Goal: Task Accomplishment & Management: Complete application form

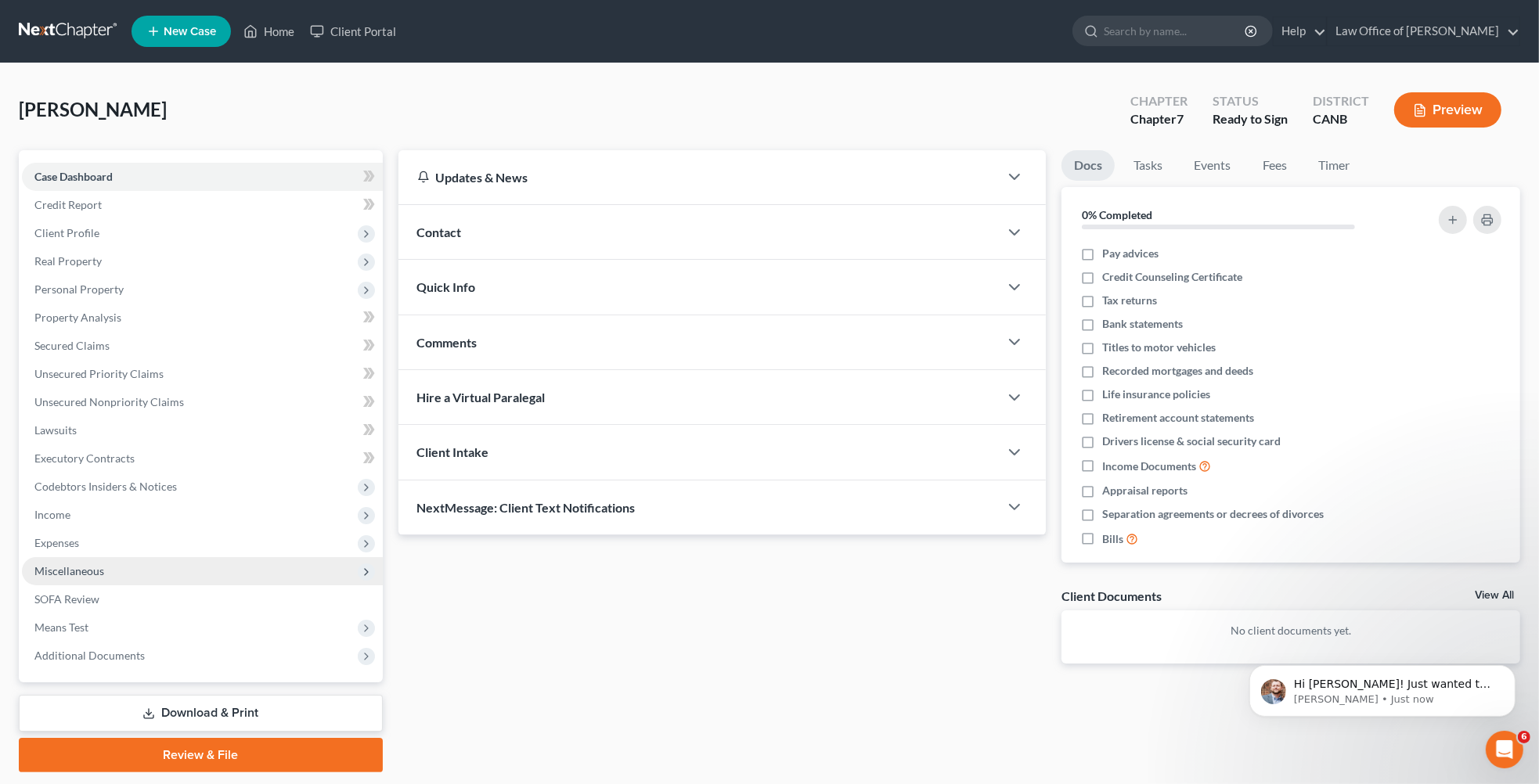
click at [102, 572] on span "Miscellaneous" at bounding box center [69, 571] width 69 height 13
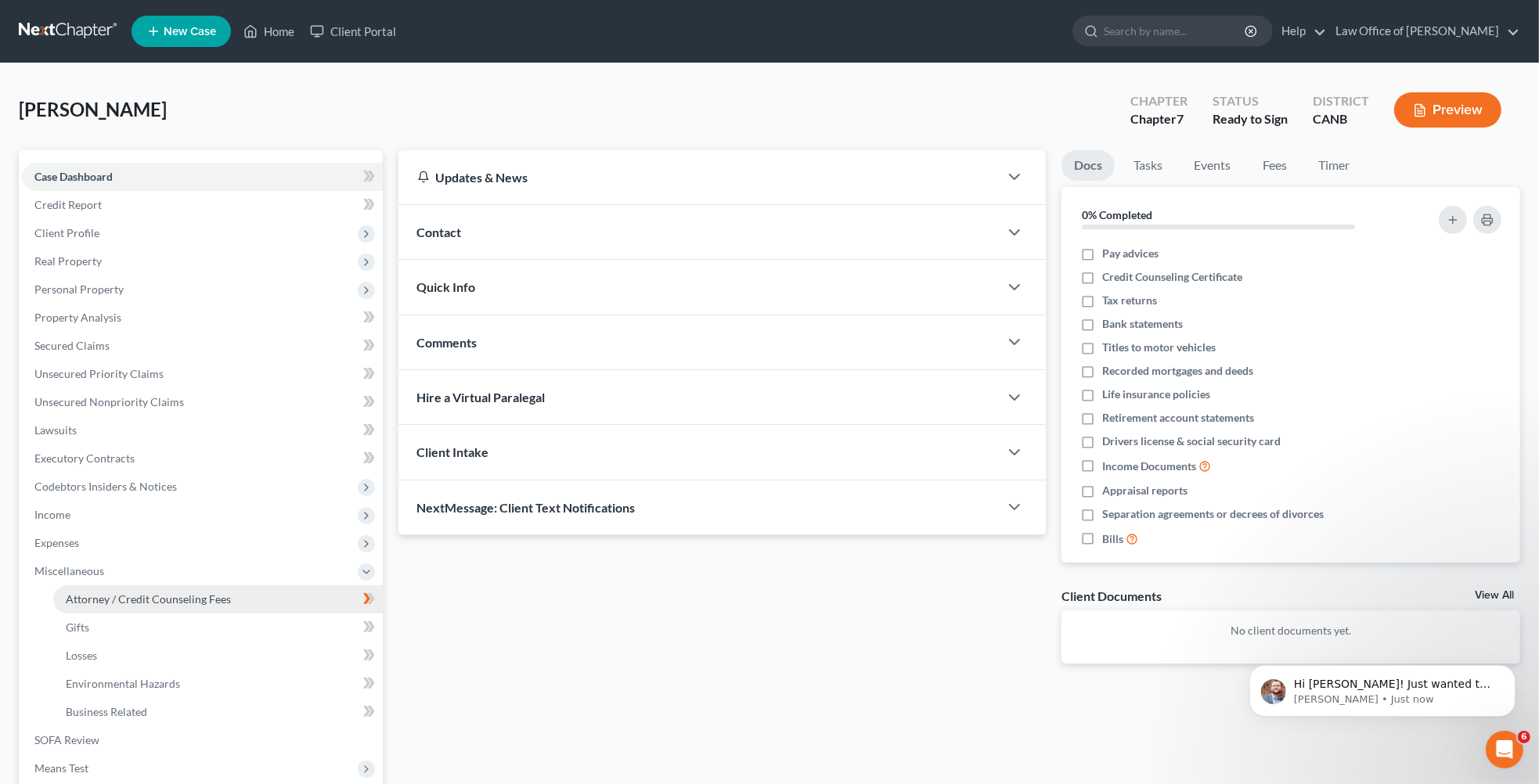
click at [120, 594] on span "Attorney / Credit Counseling Fees" at bounding box center [149, 599] width 165 height 13
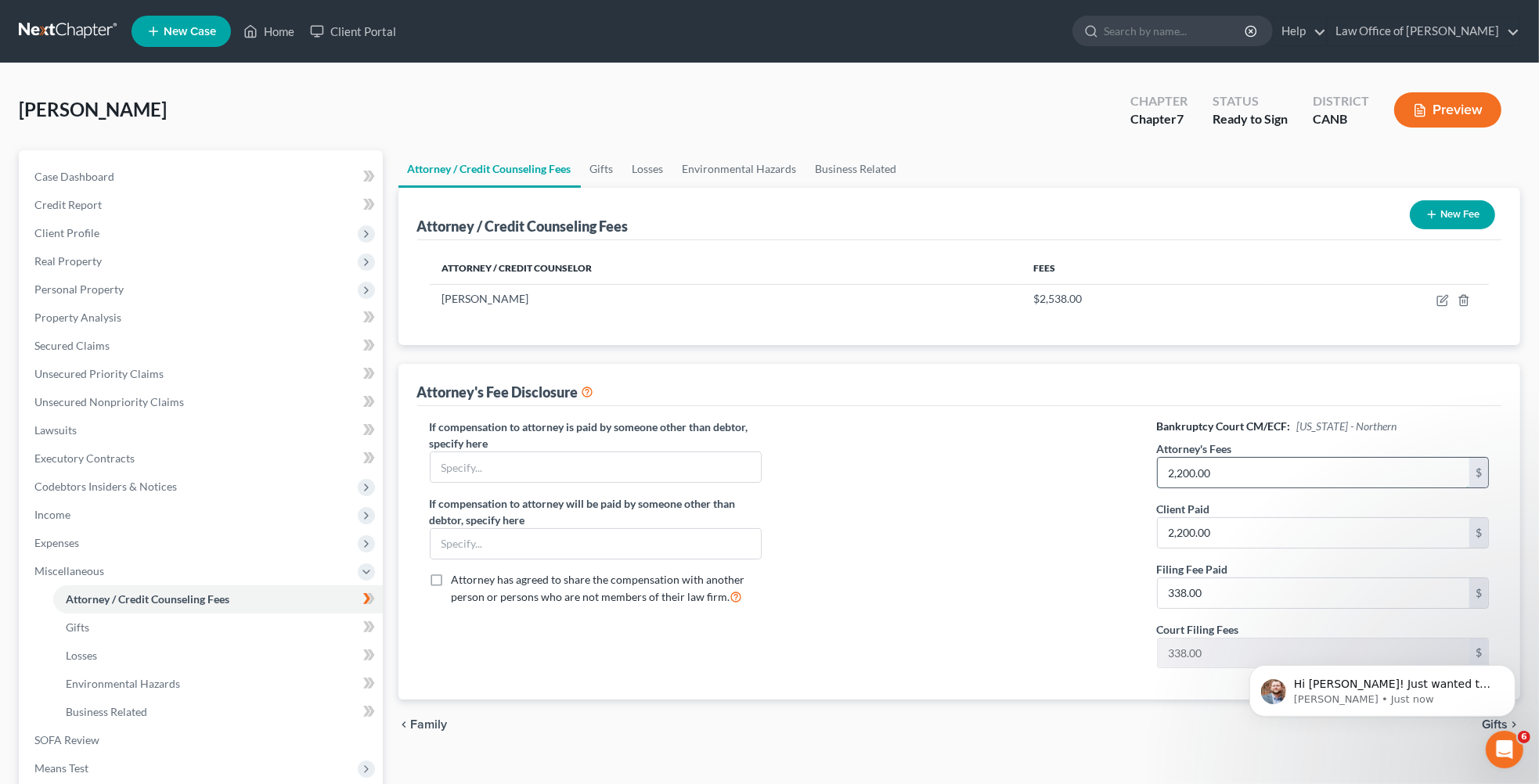
click at [1237, 474] on input "2,200.00" at bounding box center [1314, 472] width 313 height 29
click at [1237, 475] on input "2,200.00" at bounding box center [1314, 472] width 313 height 29
click at [1185, 535] on input "2,200.00" at bounding box center [1314, 533] width 313 height 29
click at [1188, 533] on input "200.00" at bounding box center [1314, 533] width 313 height 29
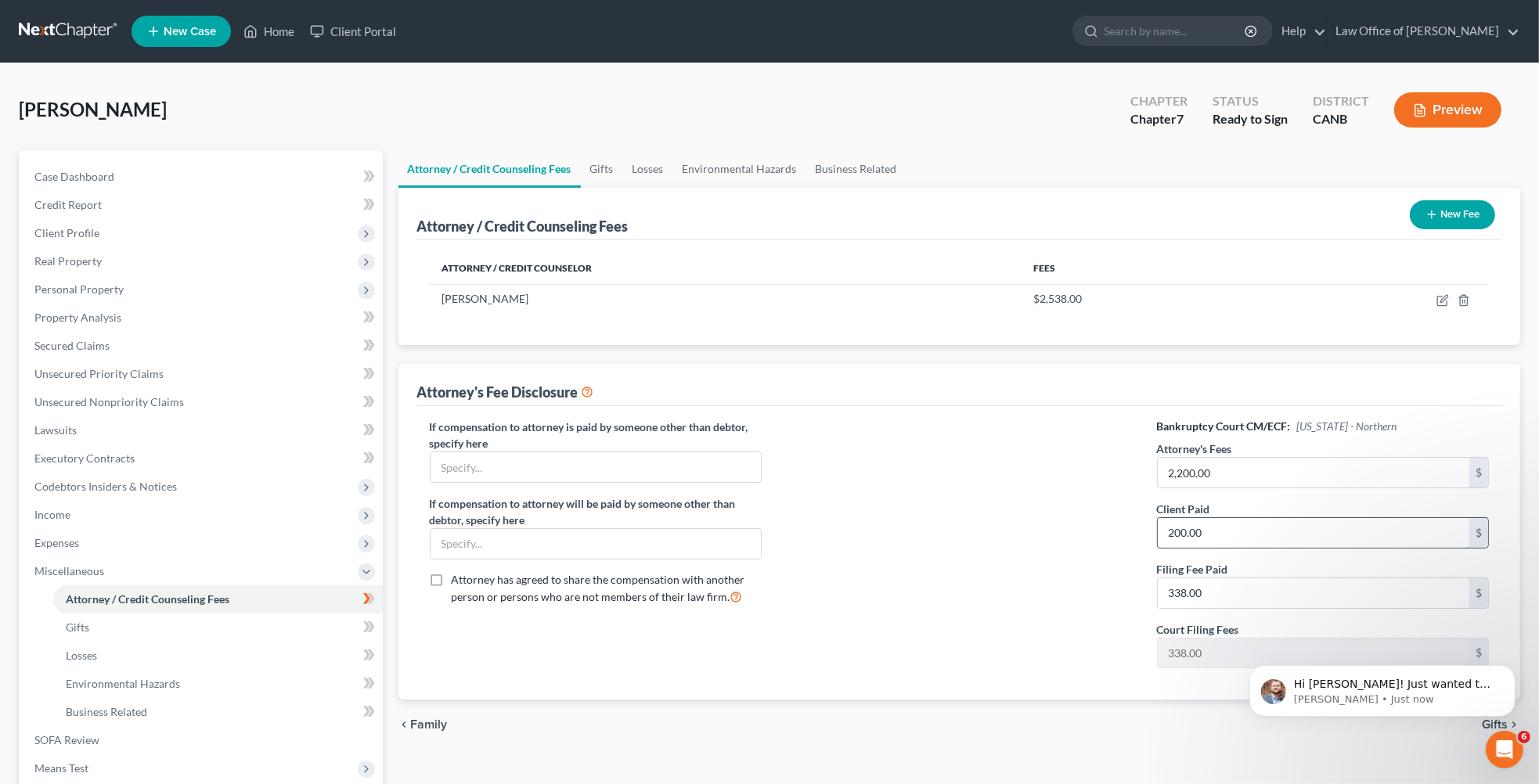
click at [1188, 533] on input "200.00" at bounding box center [1314, 533] width 313 height 29
type input "1"
click at [1058, 517] on div at bounding box center [960, 549] width 364 height 262
click at [1463, 112] on button "Preview" at bounding box center [1448, 109] width 107 height 35
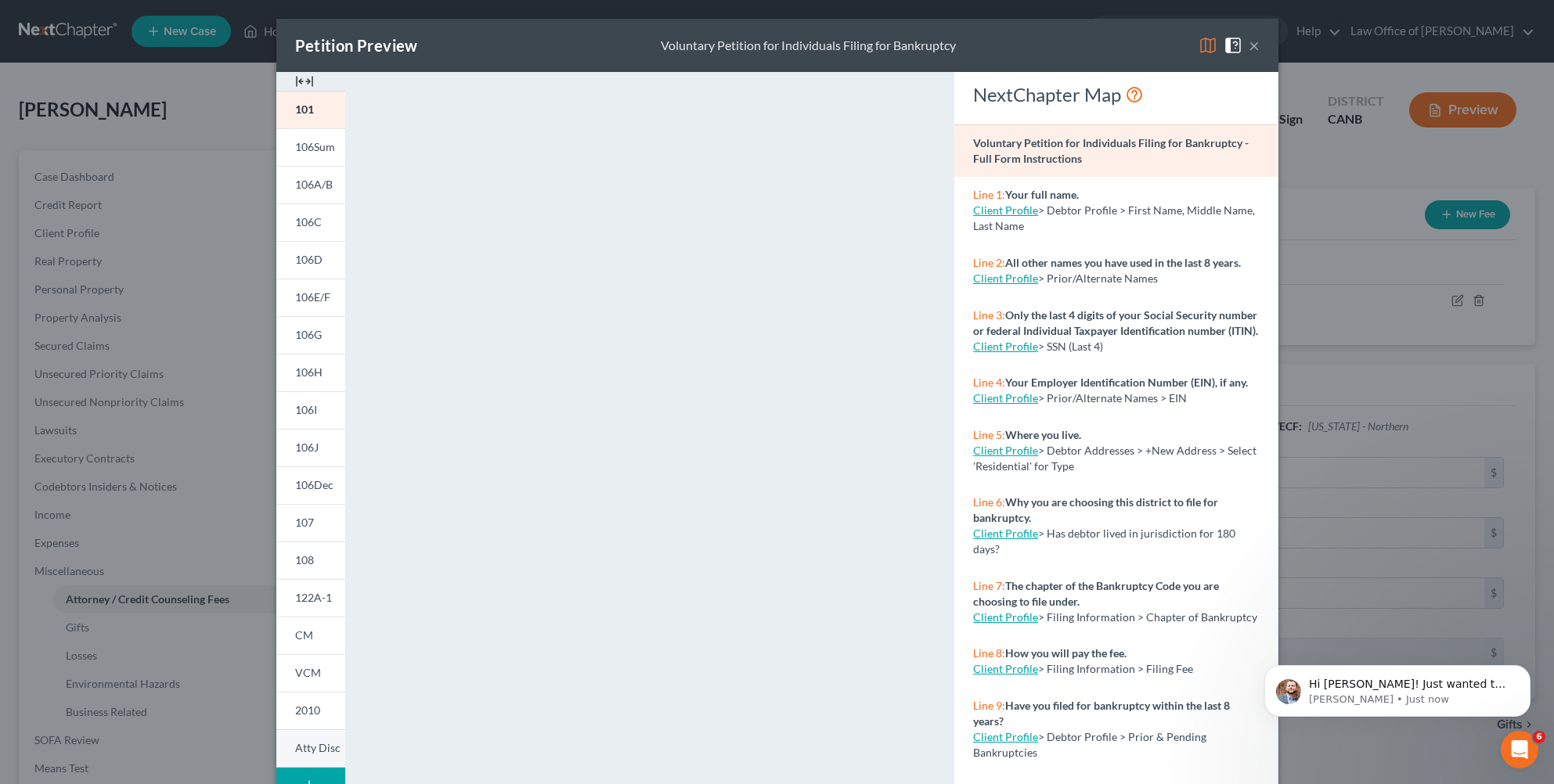
click at [304, 749] on span "Atty Disc" at bounding box center [318, 748] width 46 height 13
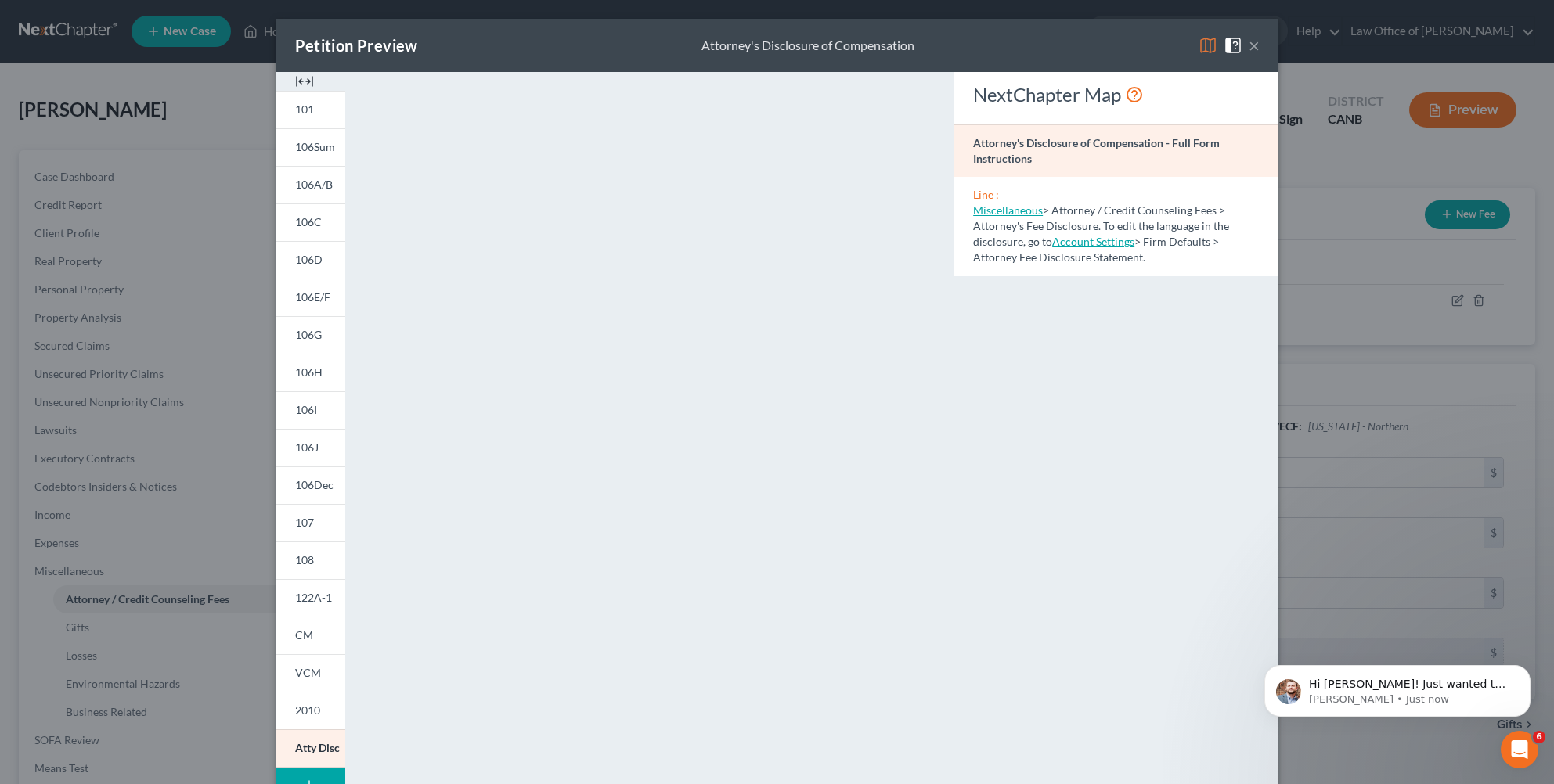
click at [1249, 44] on button "×" at bounding box center [1254, 45] width 11 height 19
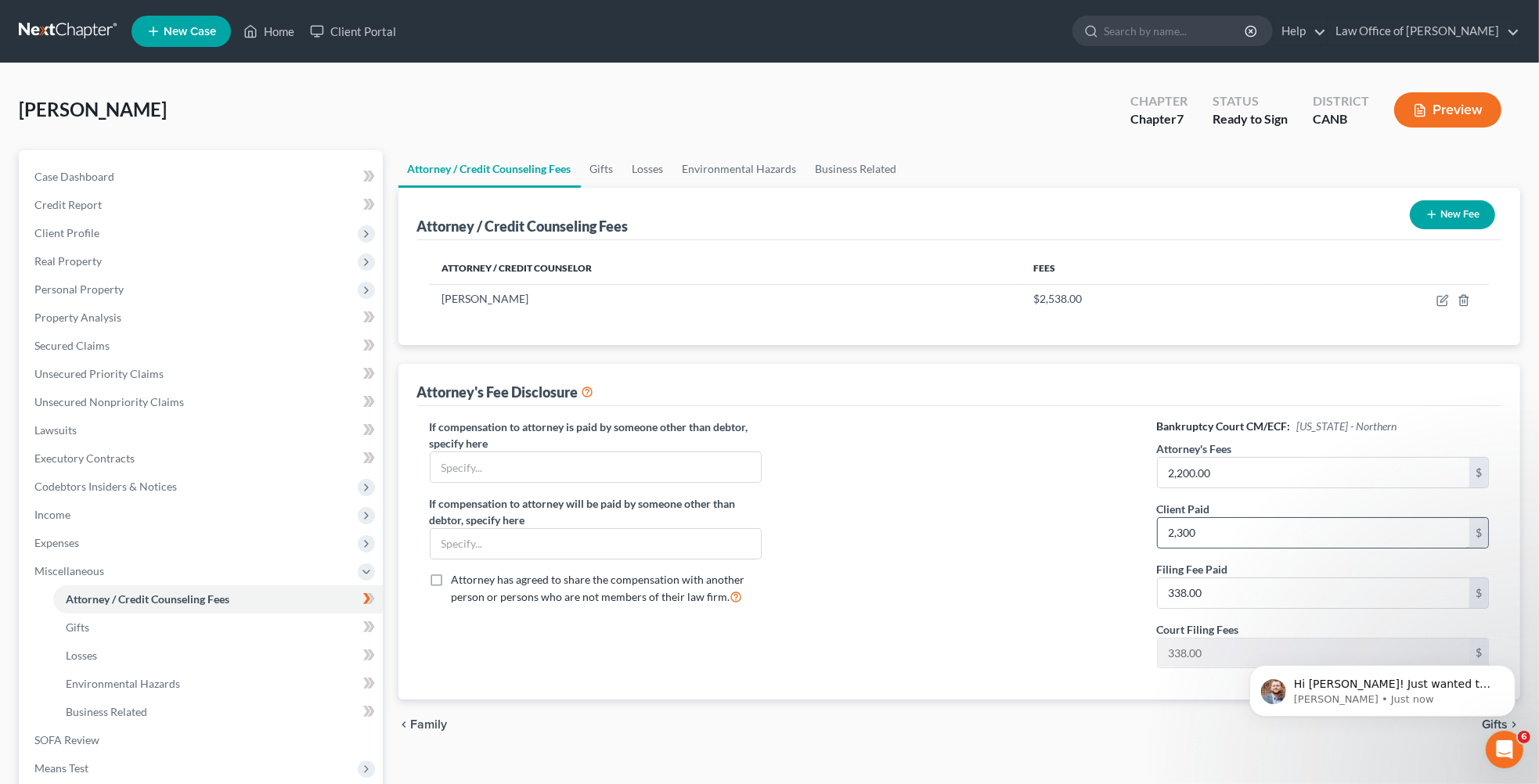
click at [1182, 534] on input "2,300" at bounding box center [1314, 533] width 313 height 29
type input "2,200"
click at [1048, 631] on div at bounding box center [960, 549] width 364 height 262
click at [1216, 592] on input "338.00" at bounding box center [1314, 593] width 313 height 29
click at [973, 551] on div at bounding box center [960, 549] width 364 height 262
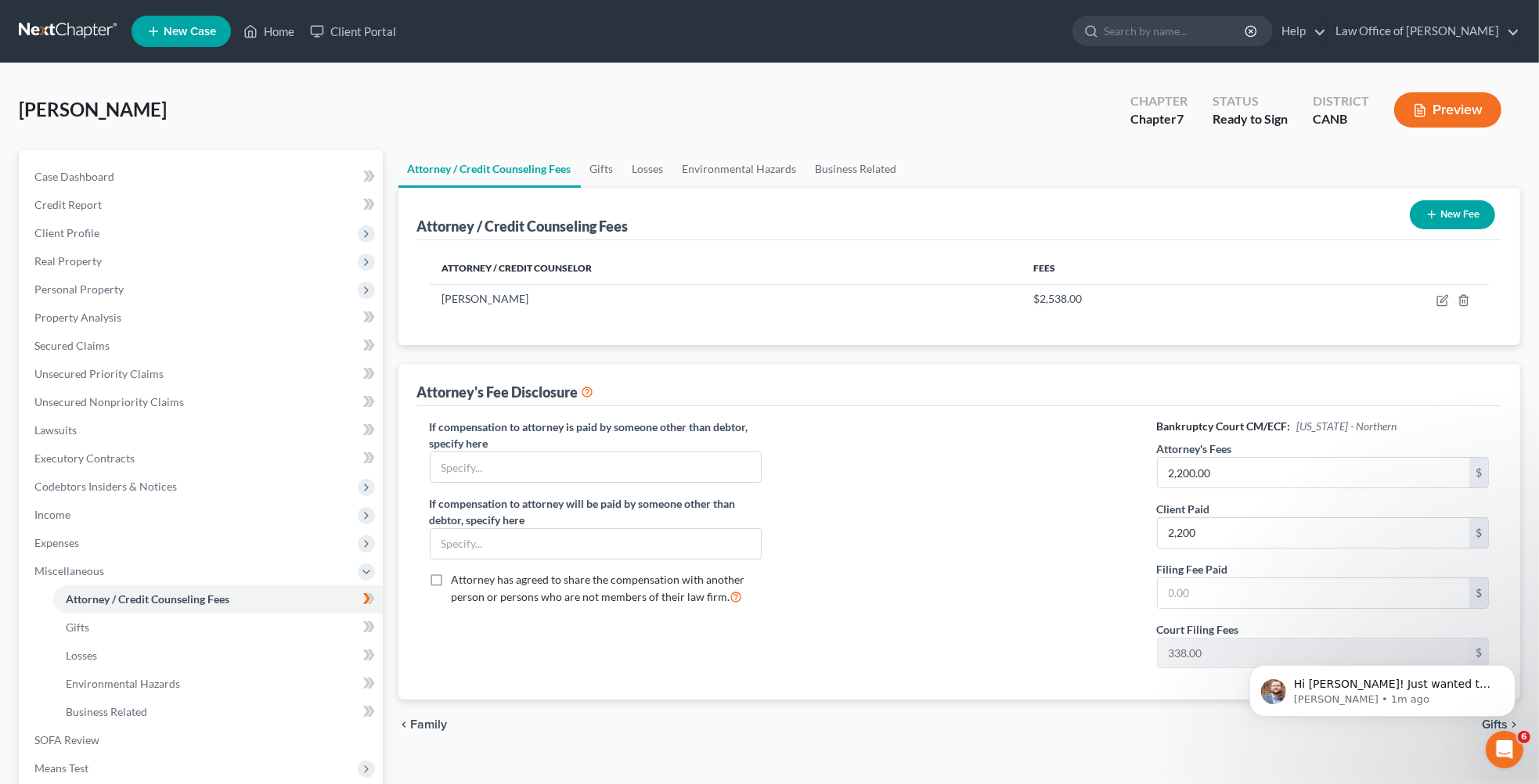
click at [1462, 114] on button "Preview" at bounding box center [1448, 109] width 107 height 35
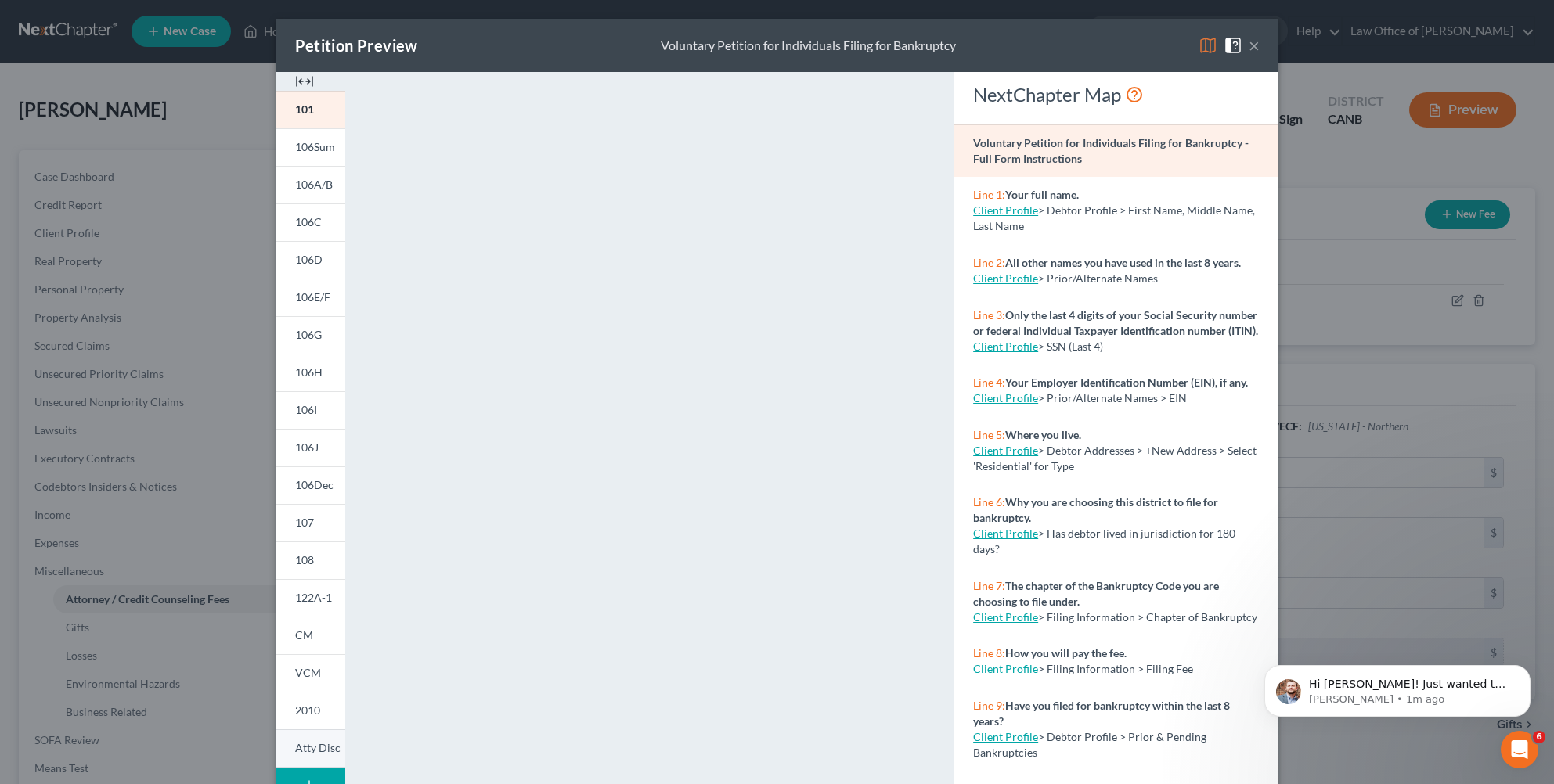
click at [296, 747] on span "Atty Disc" at bounding box center [318, 748] width 46 height 13
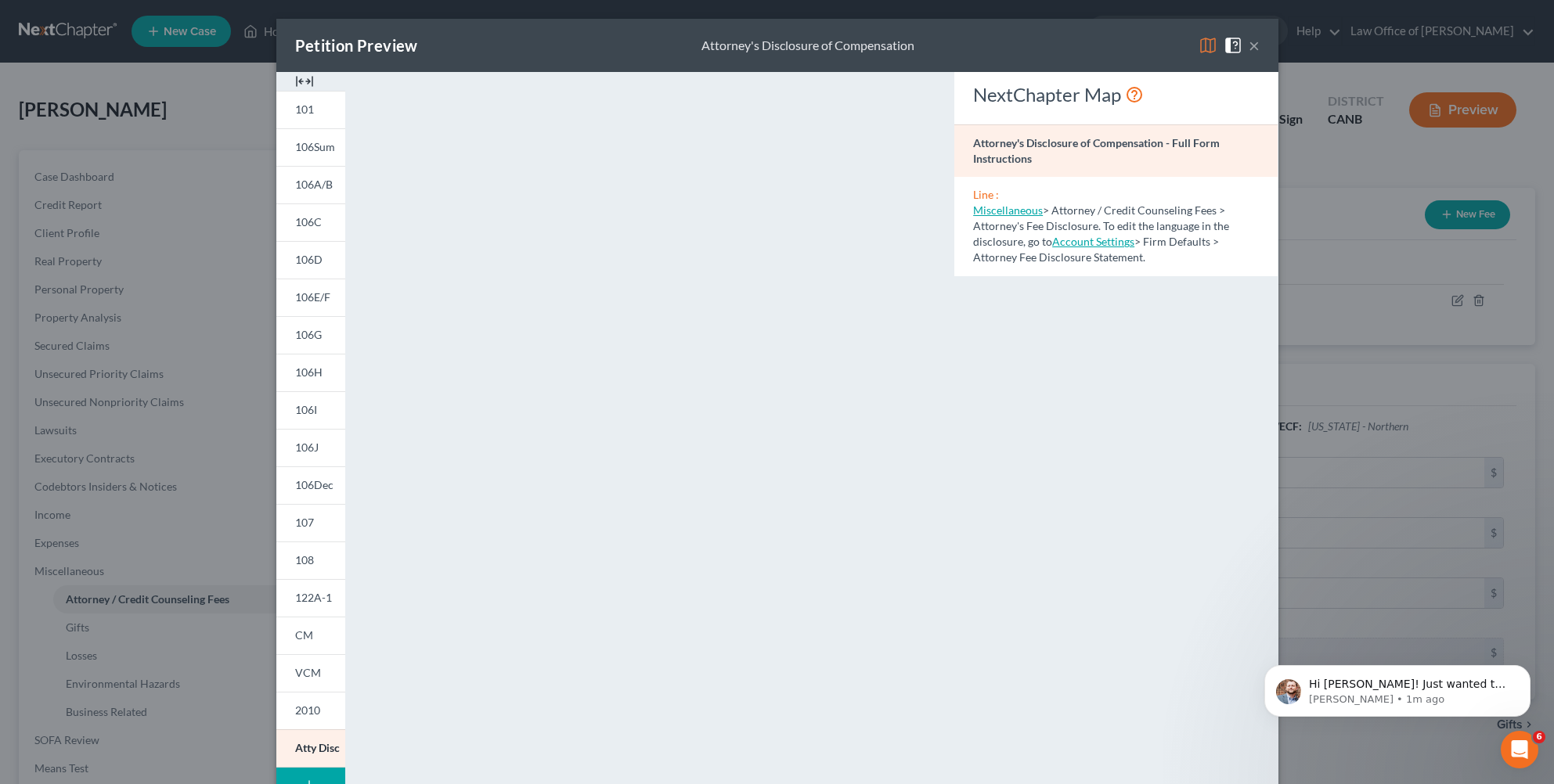
click at [1249, 48] on button "×" at bounding box center [1254, 45] width 11 height 19
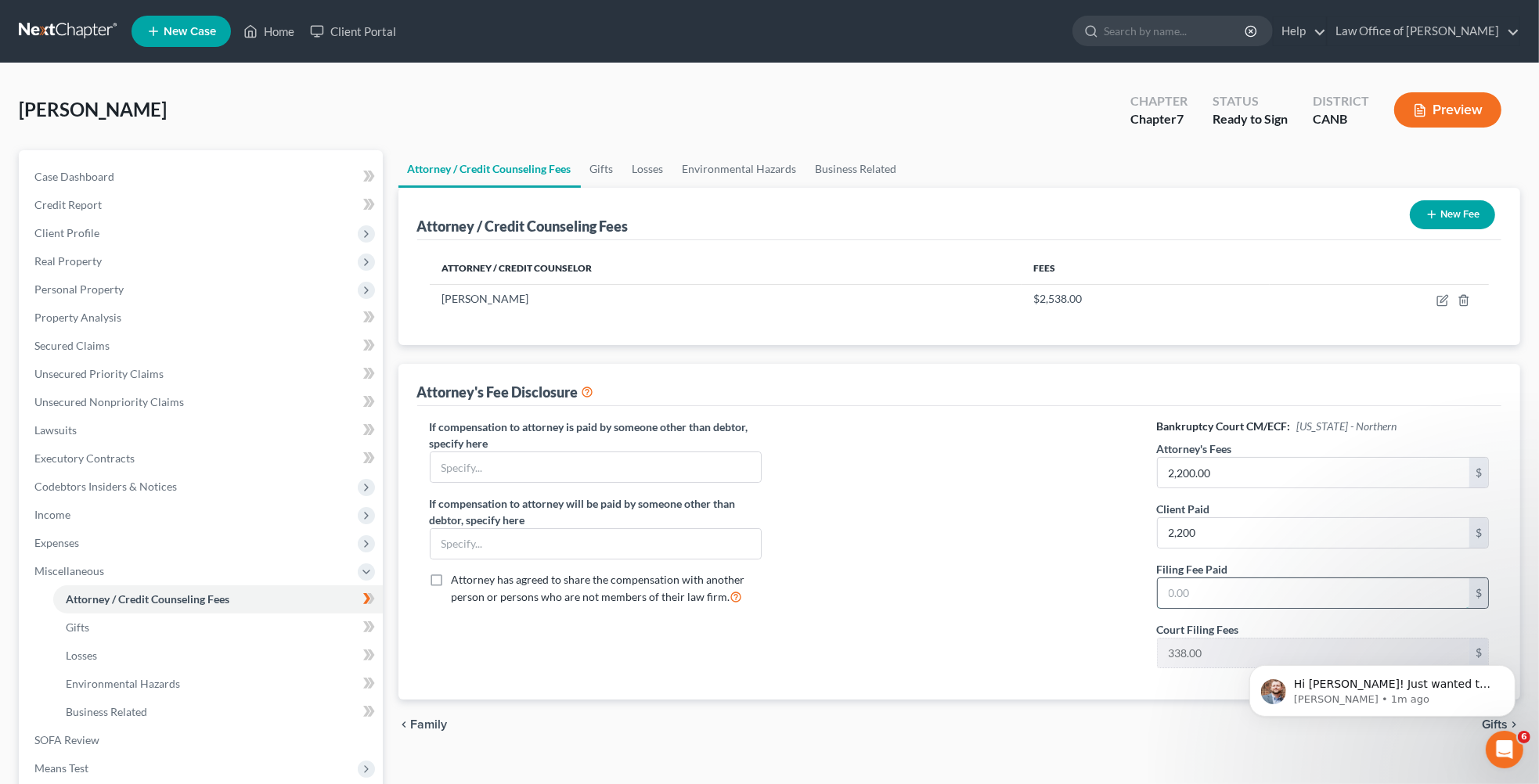
click at [1192, 598] on input "text" at bounding box center [1314, 593] width 313 height 29
type input "338"
click at [954, 556] on div at bounding box center [960, 549] width 364 height 262
click at [1514, 669] on button "Dismiss notification" at bounding box center [1510, 669] width 20 height 20
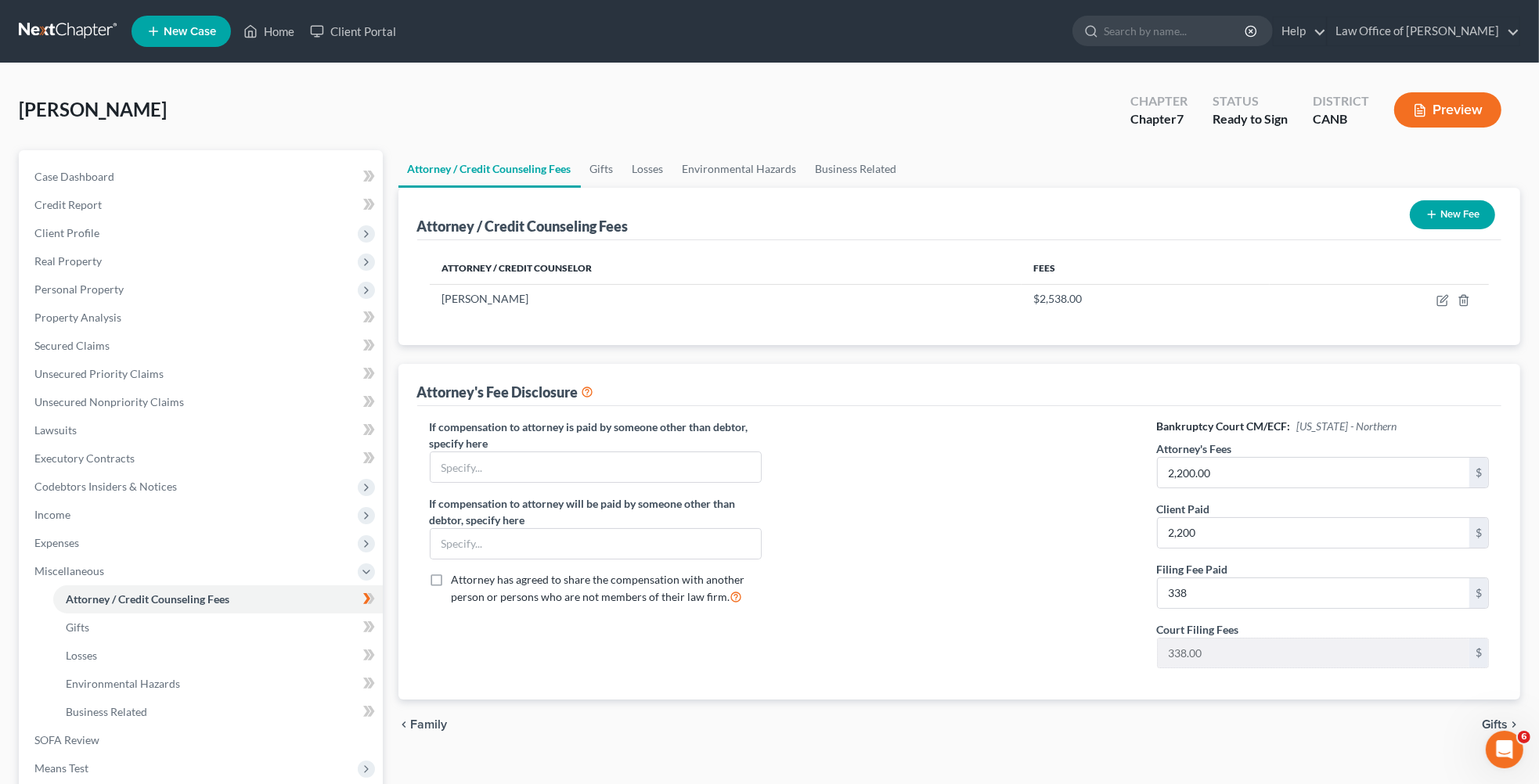
click at [592, 392] on icon at bounding box center [588, 391] width 12 height 15
click at [162, 234] on span "Client Profile" at bounding box center [202, 233] width 361 height 29
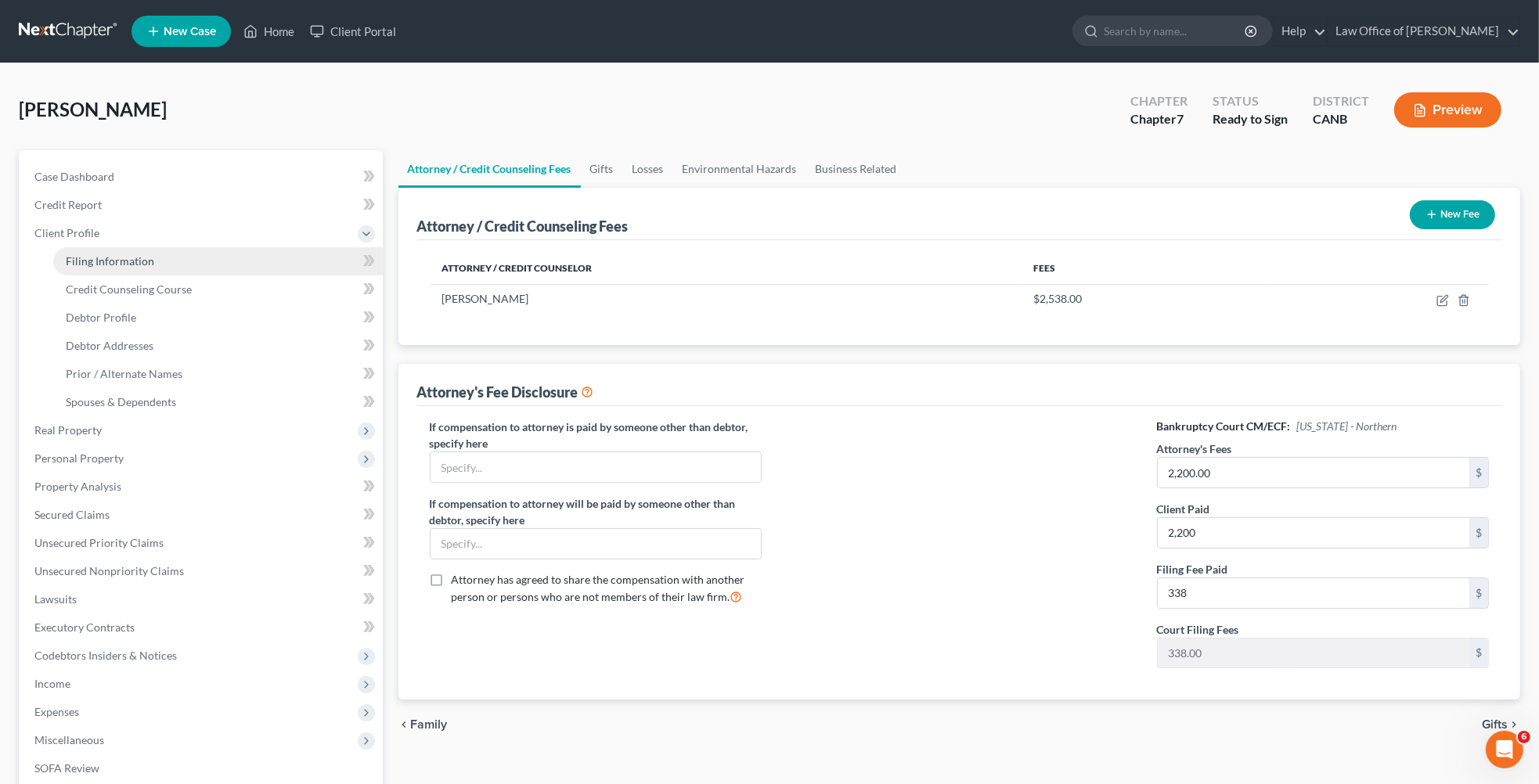
click at [156, 259] on link "Filing Information" at bounding box center [218, 261] width 330 height 29
select select "1"
select select "0"
select select "9"
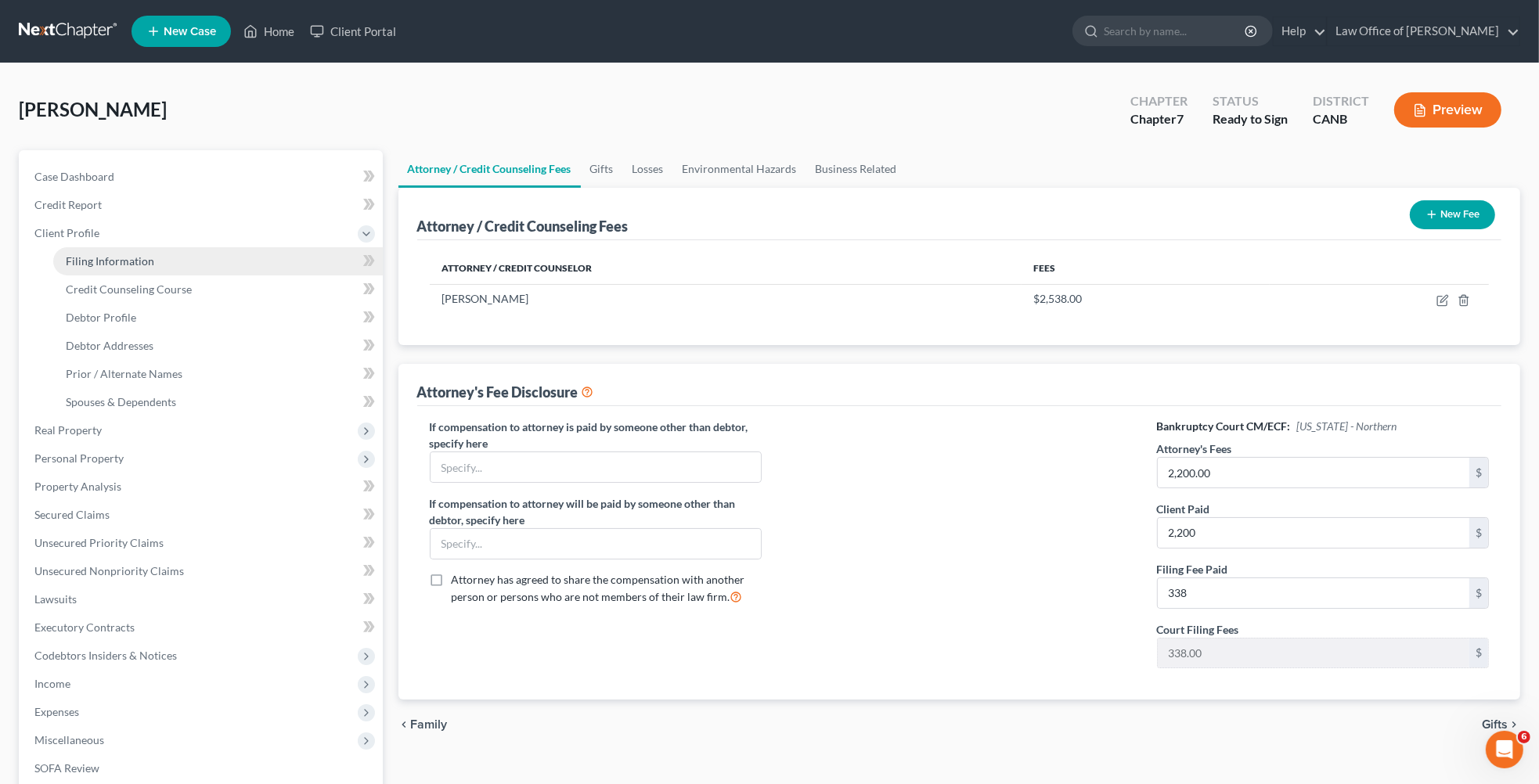
select select "0"
select select "4"
select select "0"
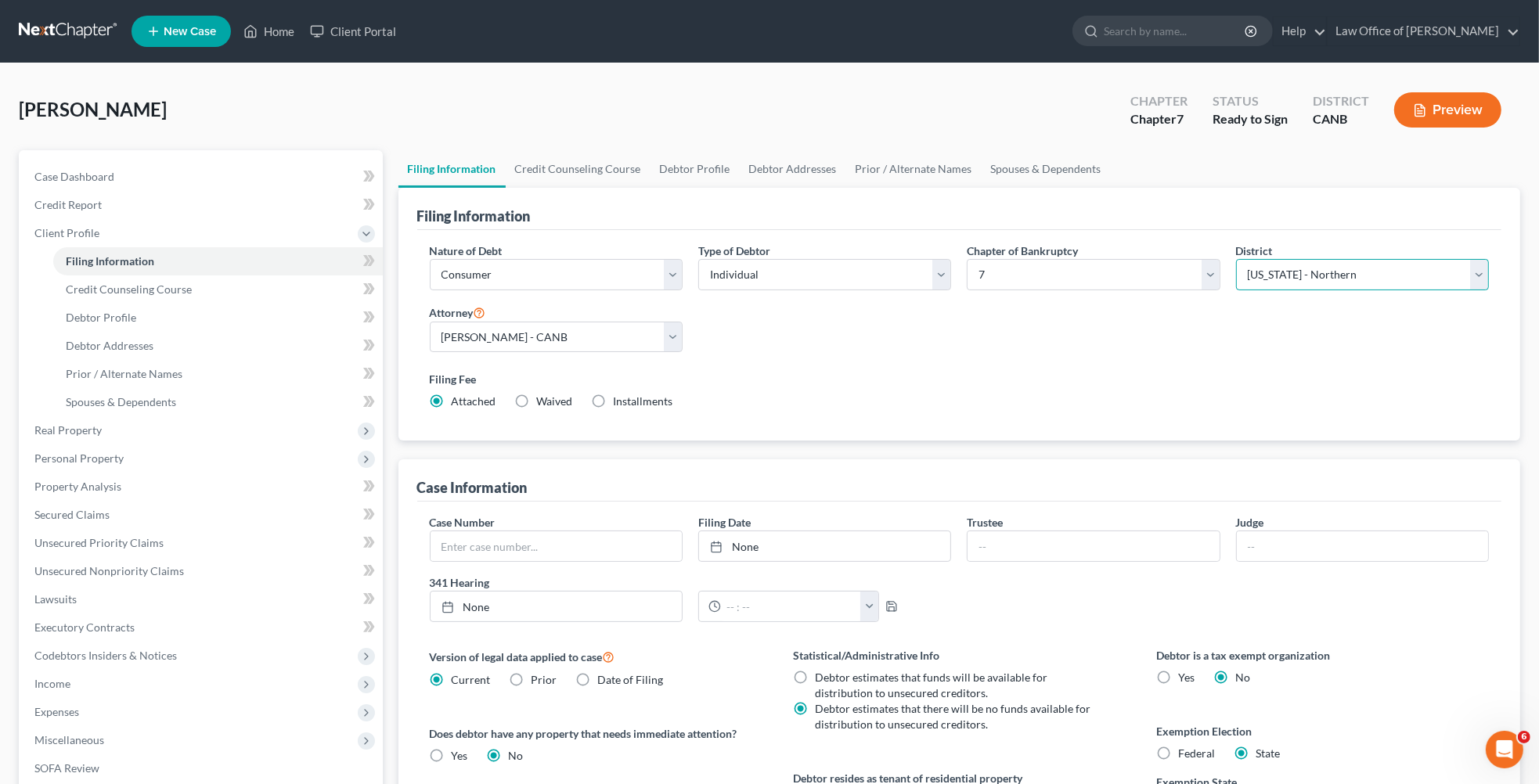
click at [1342, 266] on select "Select [US_STATE] - [GEOGRAPHIC_DATA] [US_STATE] - [GEOGRAPHIC_DATA][US_STATE] …" at bounding box center [1363, 275] width 253 height 31
select select "7"
click at [1236, 259] on select "Select [US_STATE] - [GEOGRAPHIC_DATA] [US_STATE] - [GEOGRAPHIC_DATA][US_STATE] …" at bounding box center [1363, 275] width 253 height 31
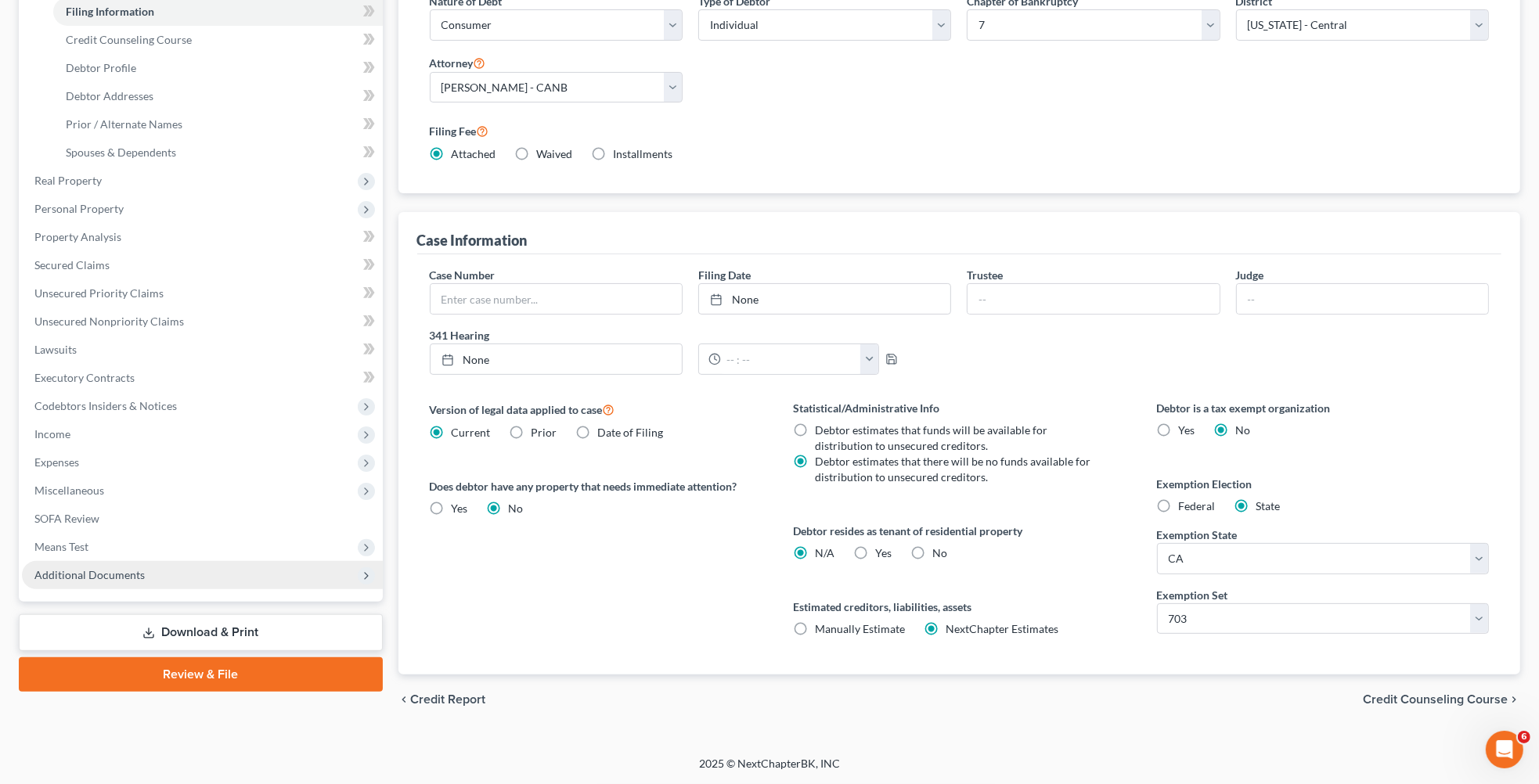
click at [161, 583] on span "Additional Documents" at bounding box center [202, 575] width 361 height 29
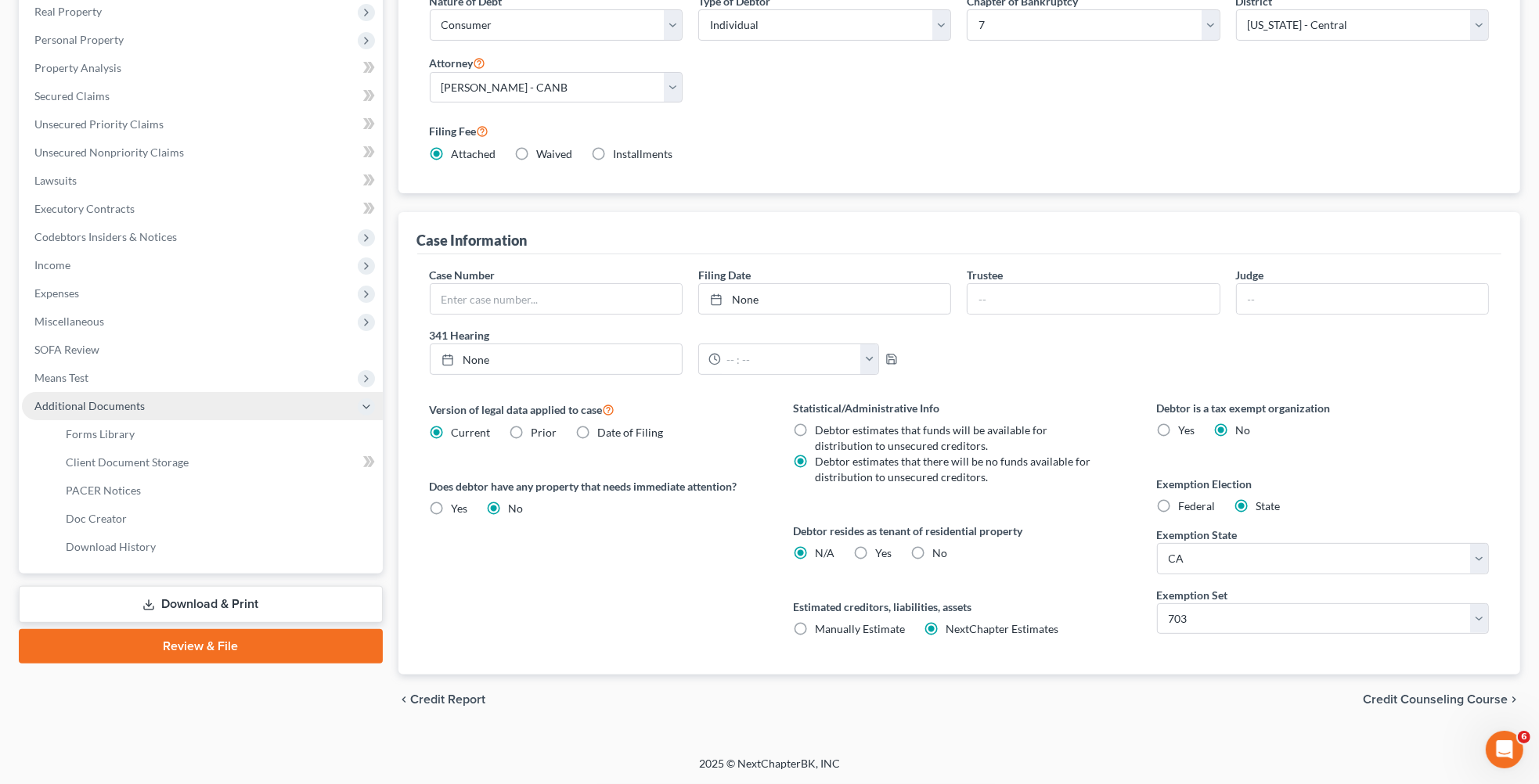
click at [136, 399] on span "Additional Documents" at bounding box center [89, 405] width 110 height 13
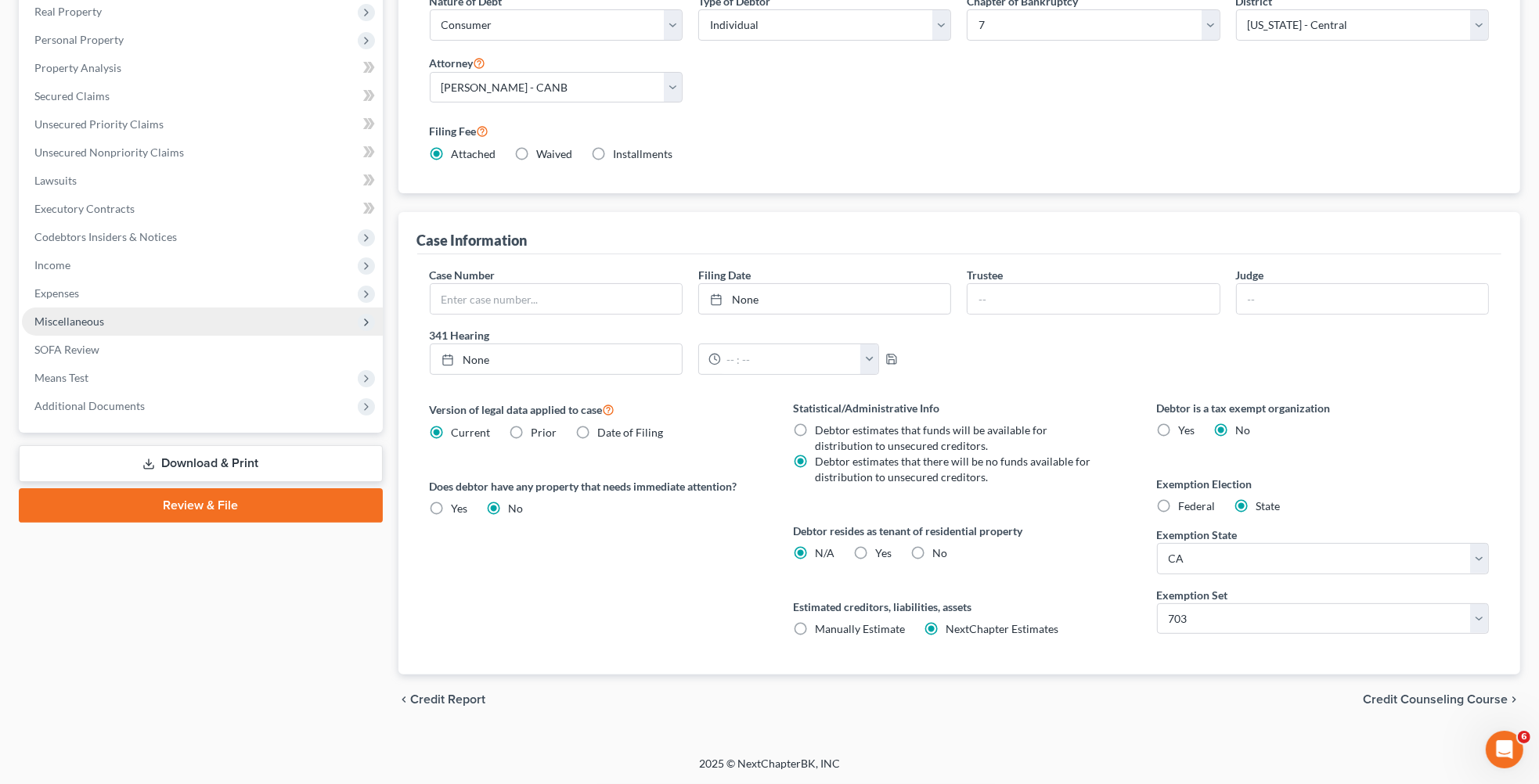
click at [119, 314] on span "Miscellaneous" at bounding box center [202, 321] width 361 height 29
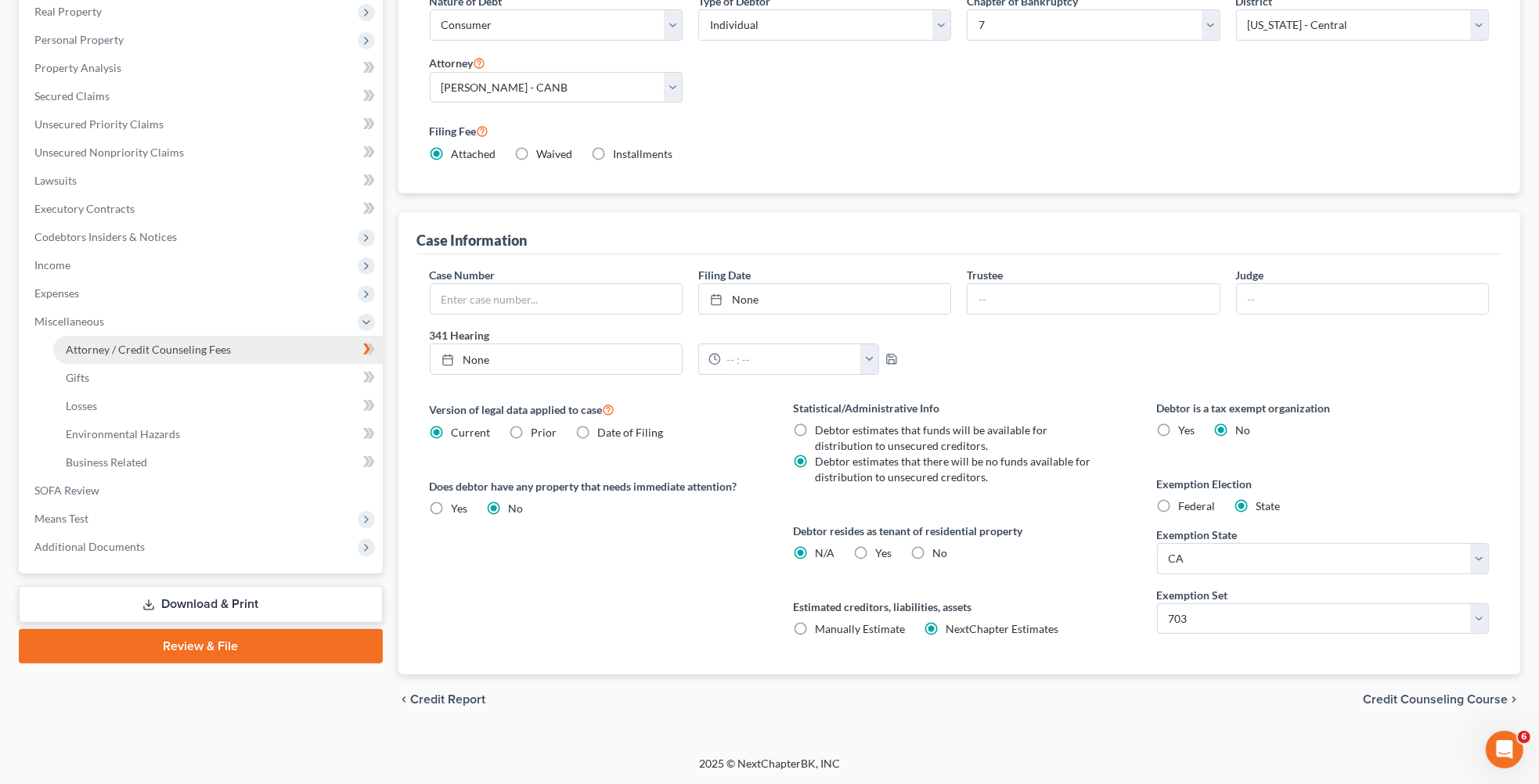
click at [136, 352] on span "Attorney / Credit Counseling Fees" at bounding box center [149, 349] width 165 height 13
select select "0"
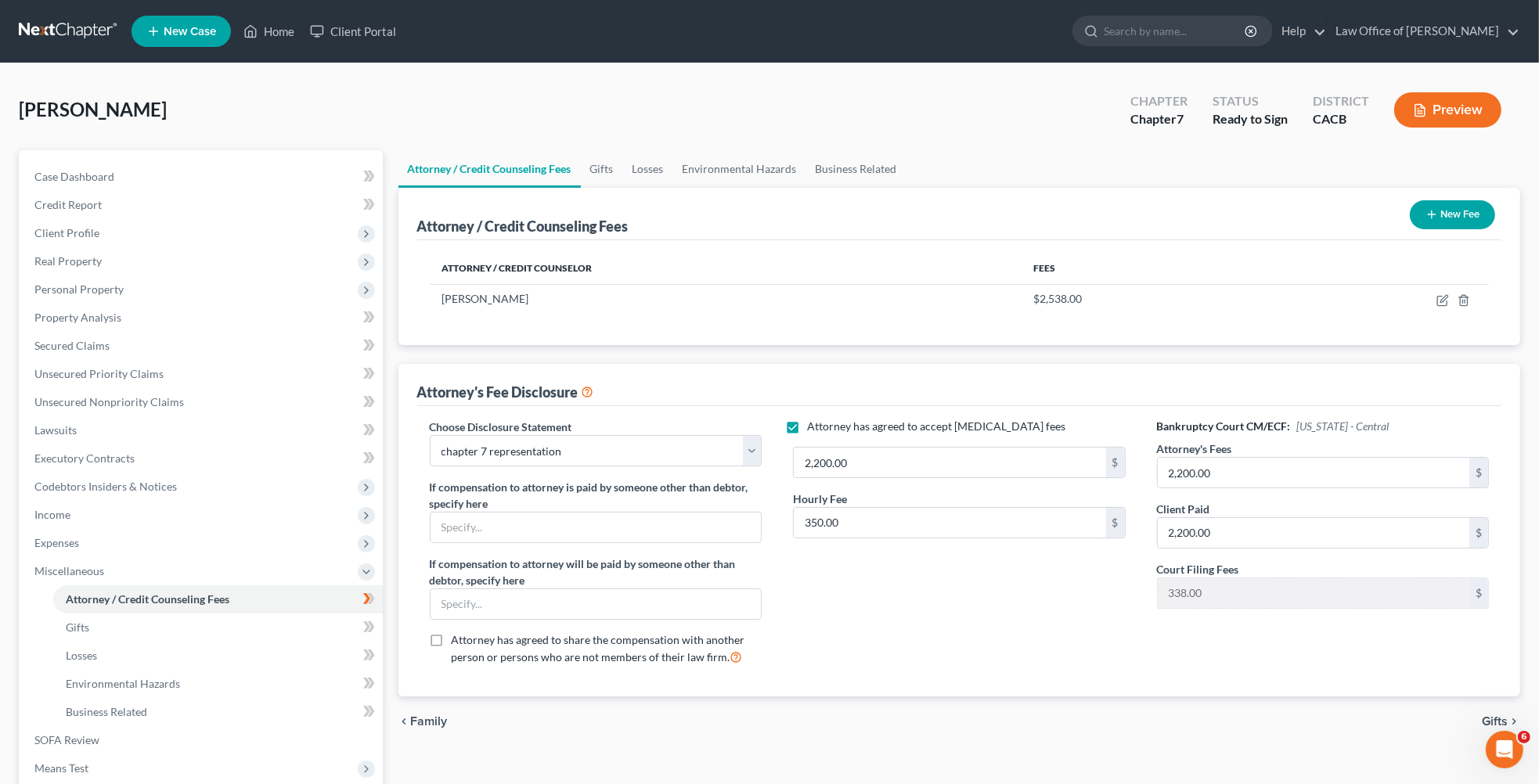
click at [807, 428] on label "Attorney has agreed to accept [MEDICAL_DATA] fees" at bounding box center [936, 426] width 259 height 16
click at [814, 428] on input "Attorney has agreed to accept [MEDICAL_DATA] fees" at bounding box center [818, 423] width 10 height 10
checkbox input "false"
click at [145, 228] on span "Client Profile" at bounding box center [202, 233] width 361 height 29
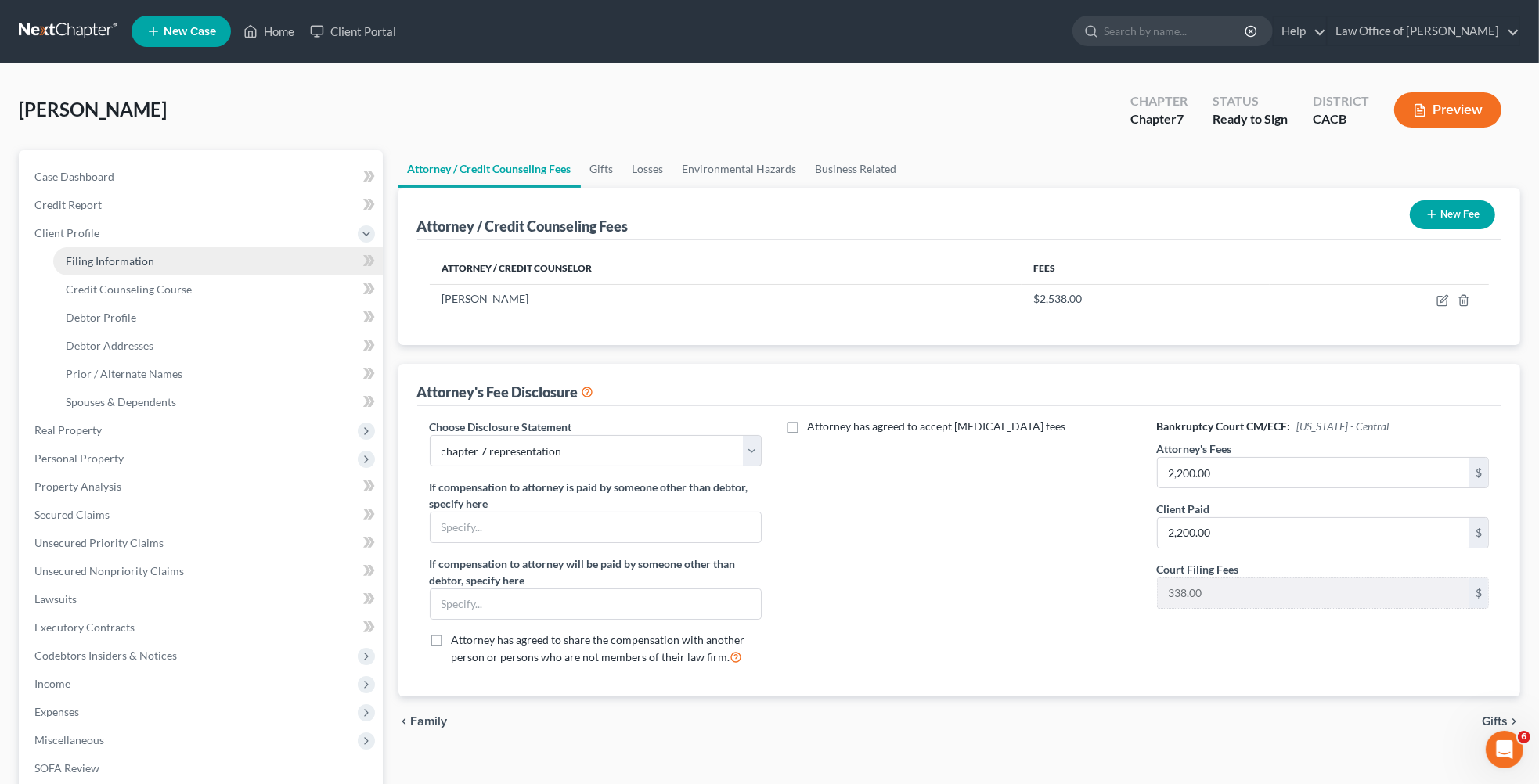
click at [145, 258] on span "Filing Information" at bounding box center [110, 261] width 88 height 13
select select "1"
select select "0"
select select "7"
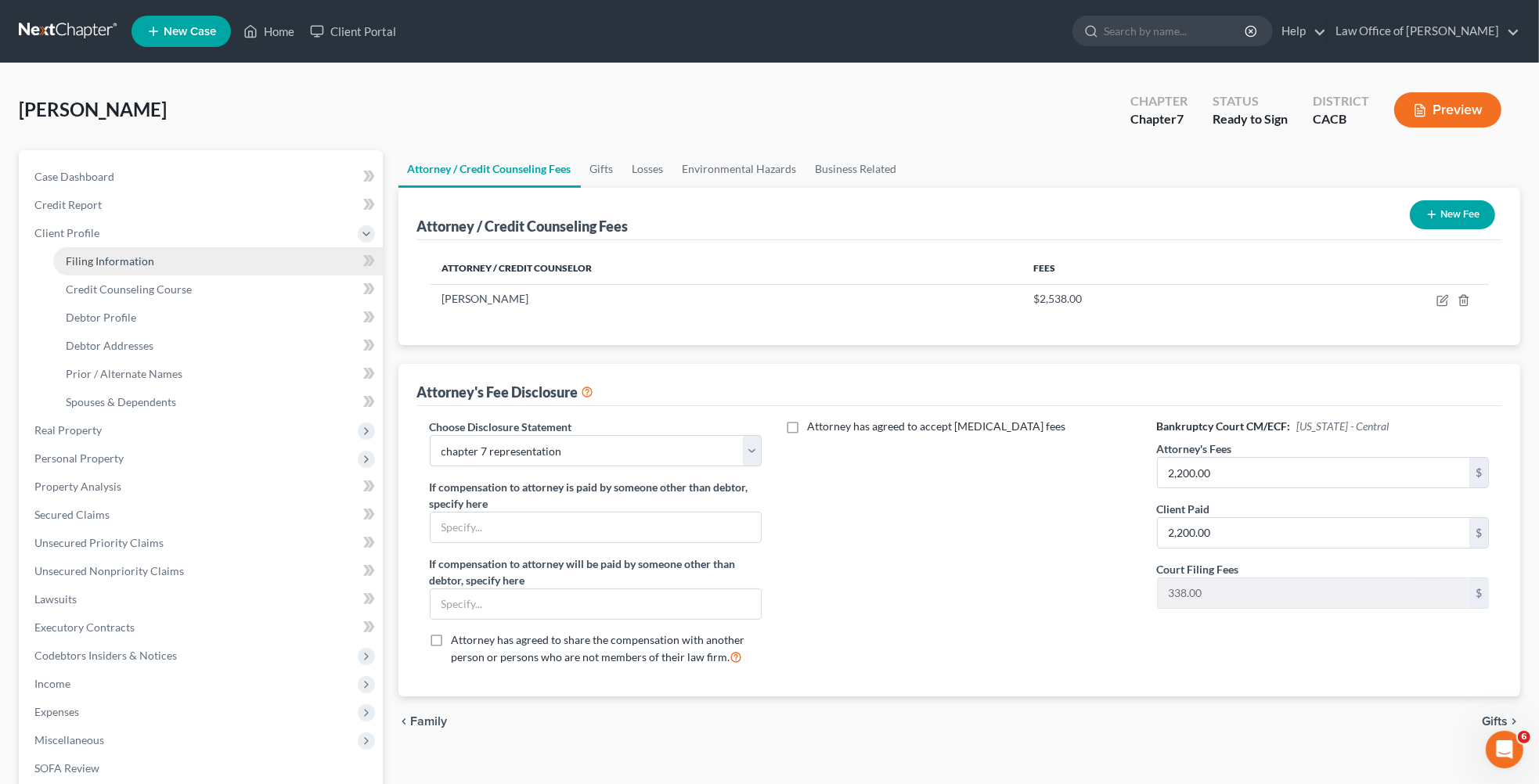
select select "0"
select select "4"
select select "0"
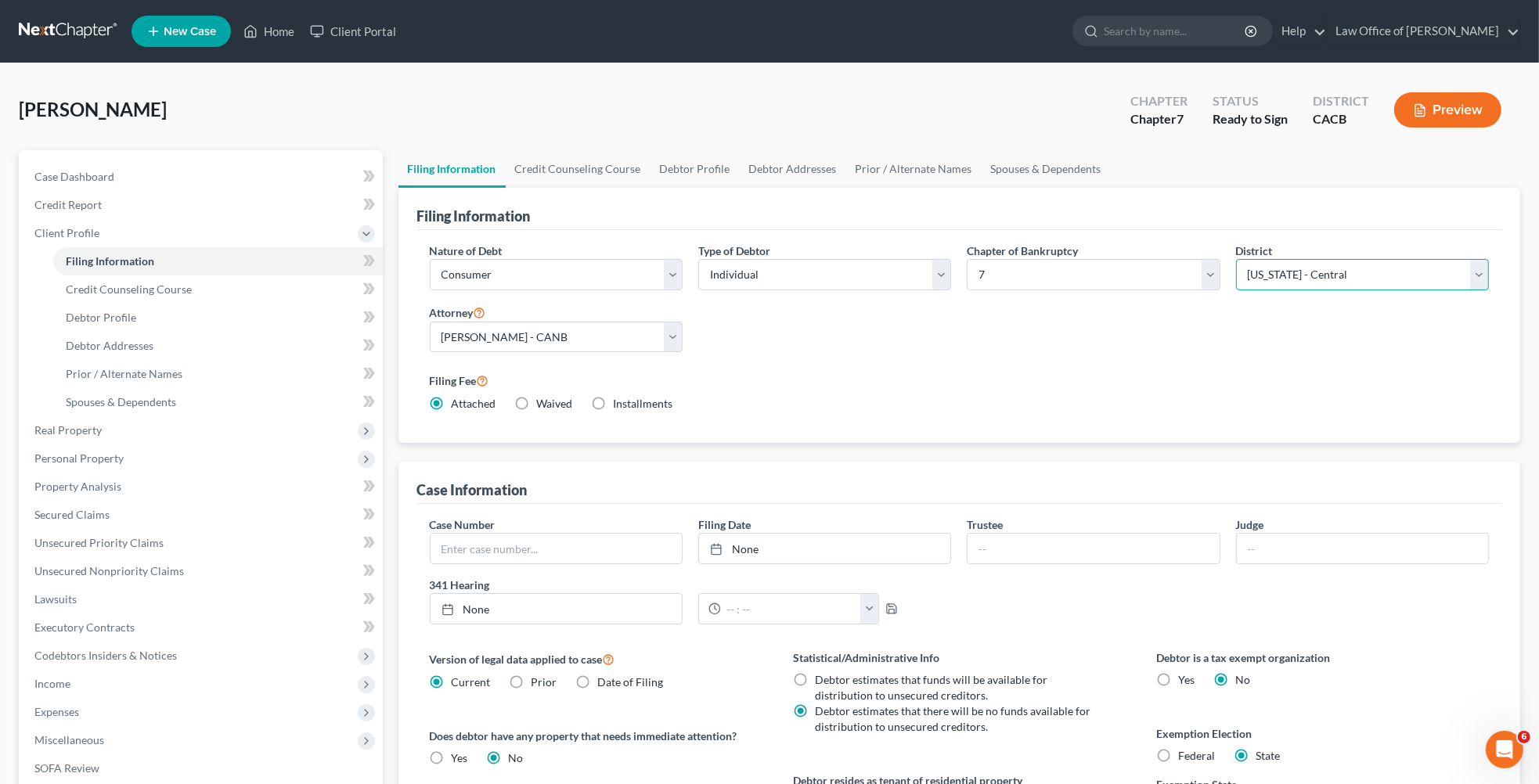
click at [1327, 277] on select "Select [US_STATE] - [GEOGRAPHIC_DATA] [US_STATE] - [GEOGRAPHIC_DATA][US_STATE] …" at bounding box center [1363, 275] width 253 height 31
select select "9"
click at [1236, 259] on select "Select [US_STATE] - [GEOGRAPHIC_DATA] [US_STATE] - [GEOGRAPHIC_DATA][US_STATE] …" at bounding box center [1363, 275] width 253 height 31
click at [1443, 119] on button "Preview" at bounding box center [1448, 109] width 107 height 35
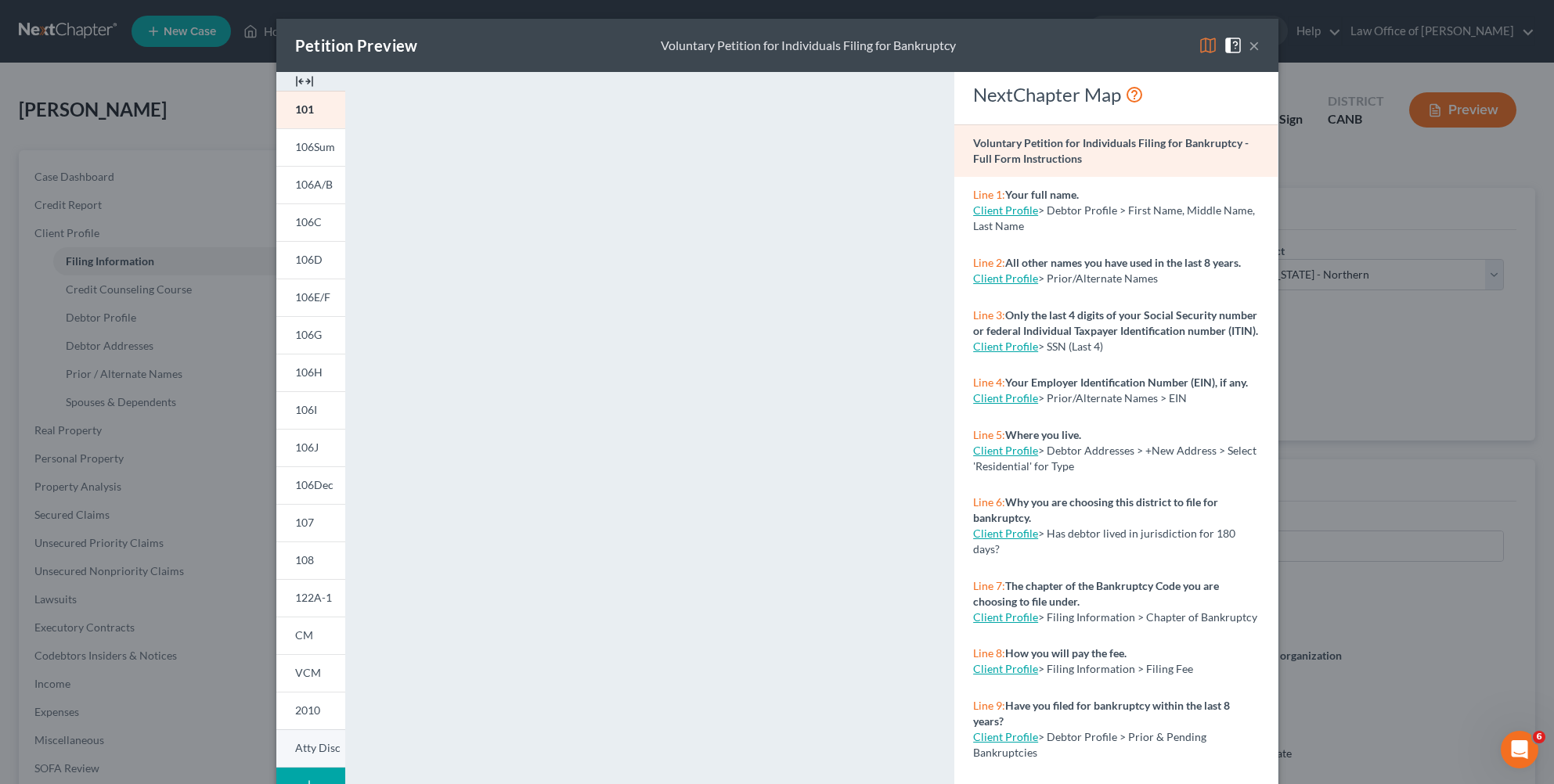
click at [313, 758] on link "Atty Disc" at bounding box center [311, 748] width 69 height 38
